Goal: Information Seeking & Learning: Understand process/instructions

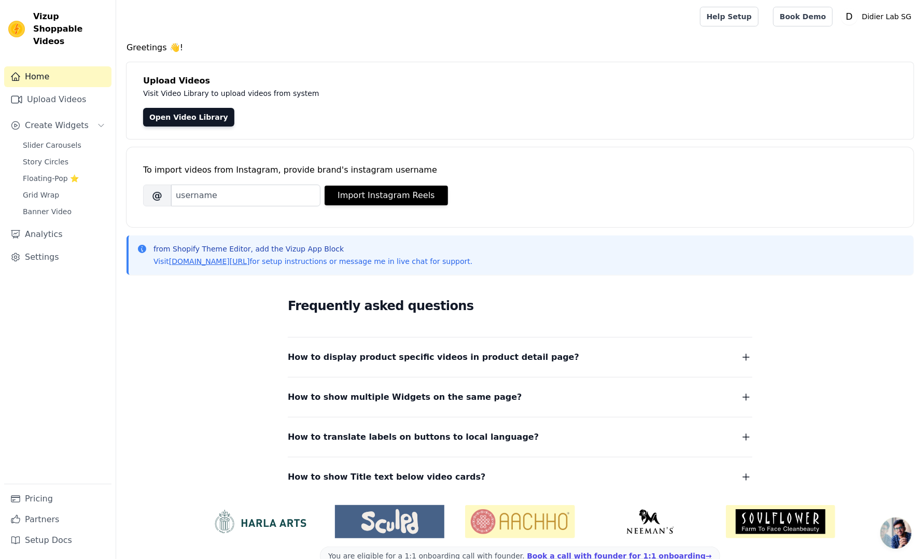
scroll to position [22, 0]
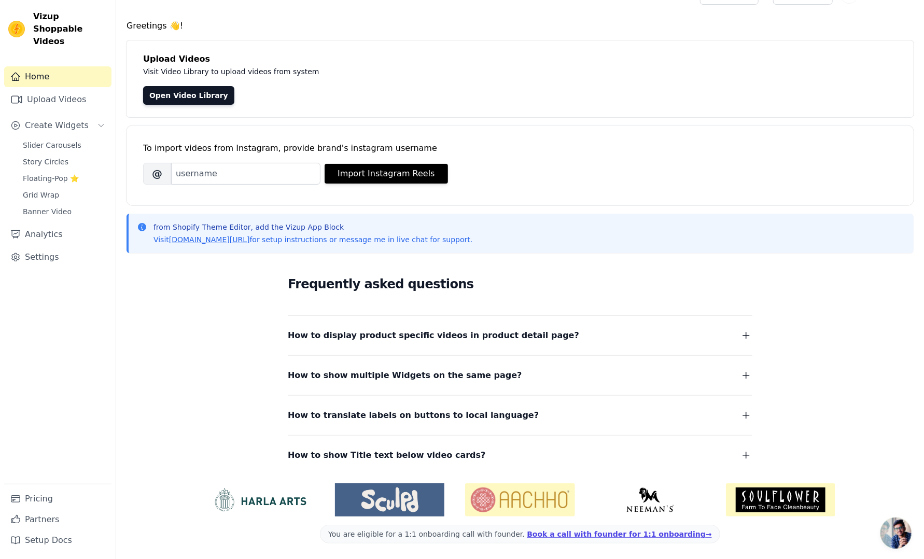
click at [728, 327] on div "How to display product specific videos in product detail page? Create one widge…" at bounding box center [520, 329] width 464 height 27
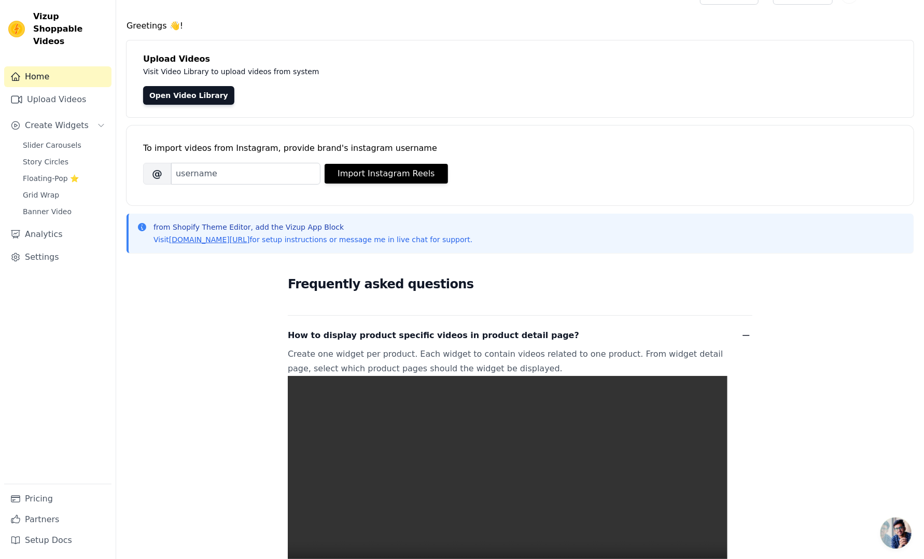
click at [738, 335] on button "How to display product specific videos in product detail page?" at bounding box center [520, 335] width 464 height 15
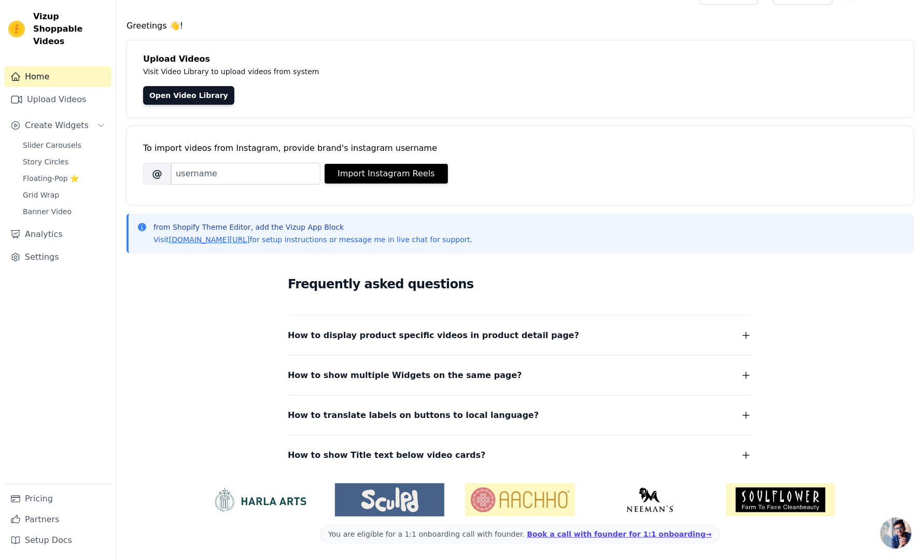
click at [738, 335] on button "How to display product specific videos in product detail page?" at bounding box center [520, 335] width 464 height 15
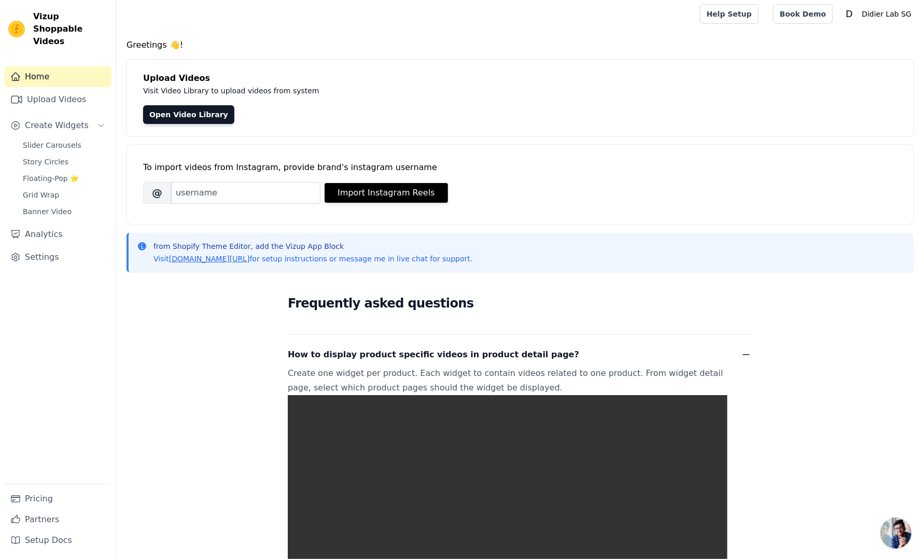
scroll to position [0, 0]
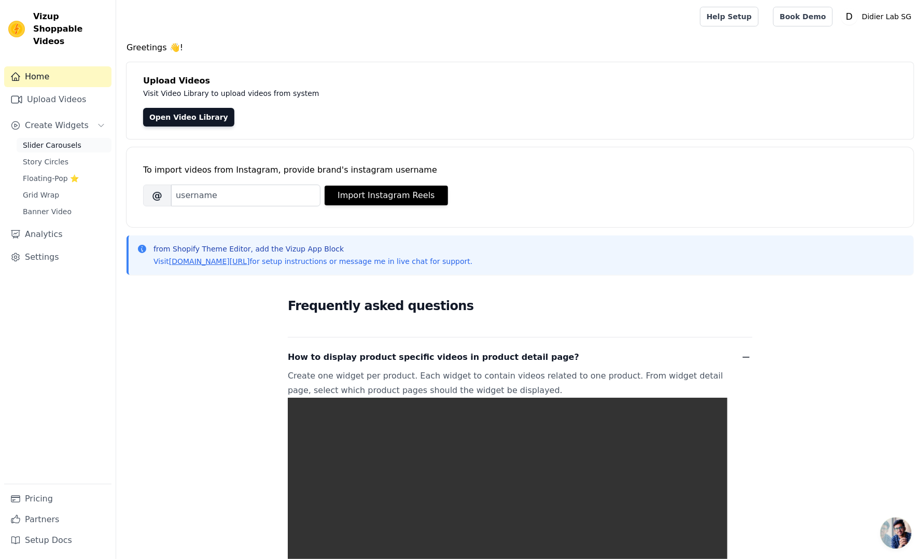
click at [56, 140] on span "Slider Carousels" at bounding box center [52, 145] width 59 height 10
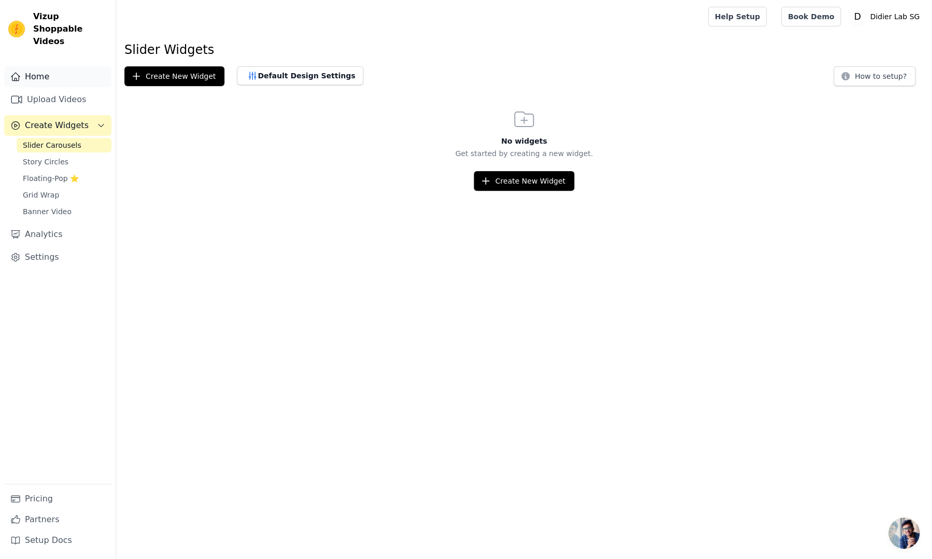
click at [45, 67] on link "Home" at bounding box center [57, 76] width 107 height 21
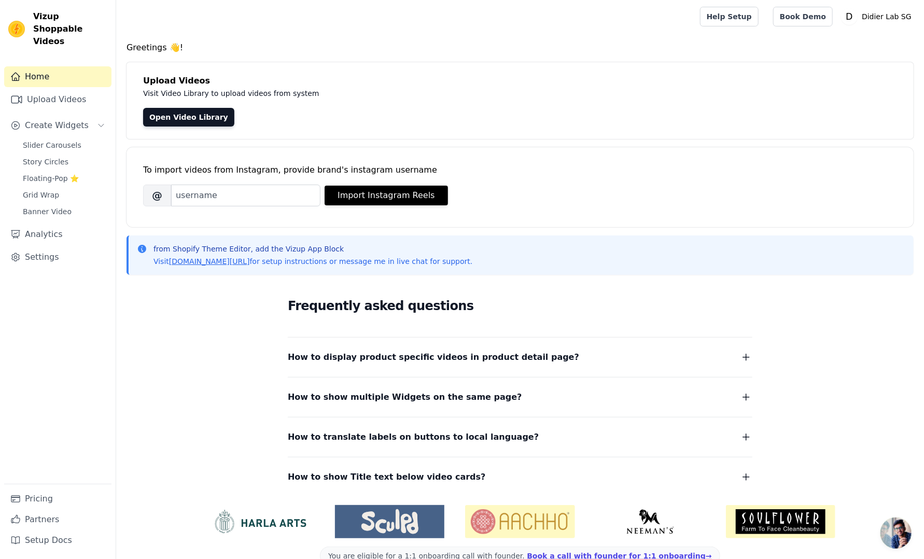
scroll to position [22, 0]
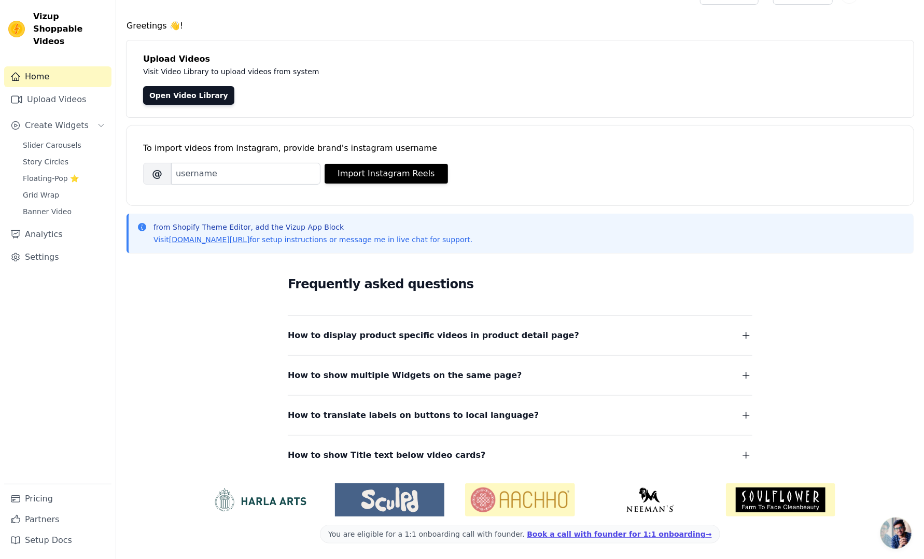
click at [744, 338] on icon "button" at bounding box center [746, 335] width 12 height 12
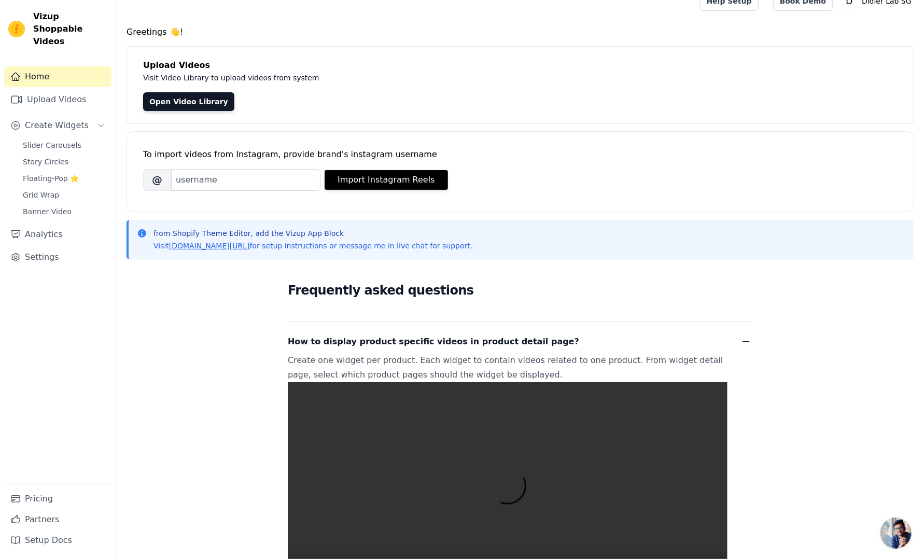
scroll to position [0, 0]
